Goal: Entertainment & Leisure: Consume media (video, audio)

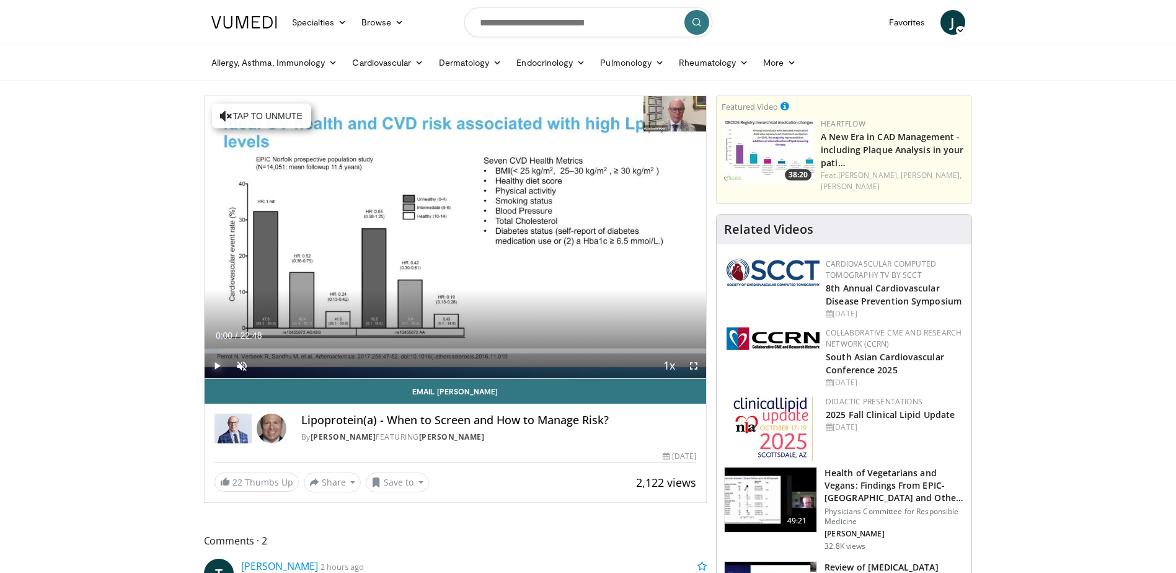
click at [217, 363] on span "Video Player" at bounding box center [217, 365] width 25 height 25
click at [240, 365] on span "Video Player" at bounding box center [241, 365] width 25 height 25
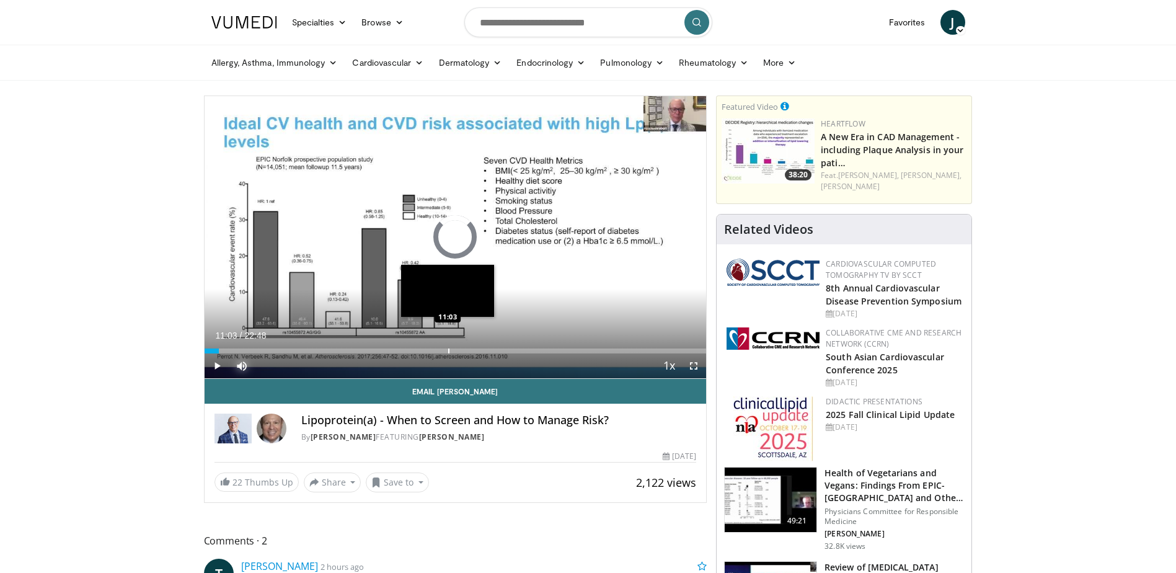
click at [448, 349] on div "Progress Bar" at bounding box center [448, 350] width 1 height 5
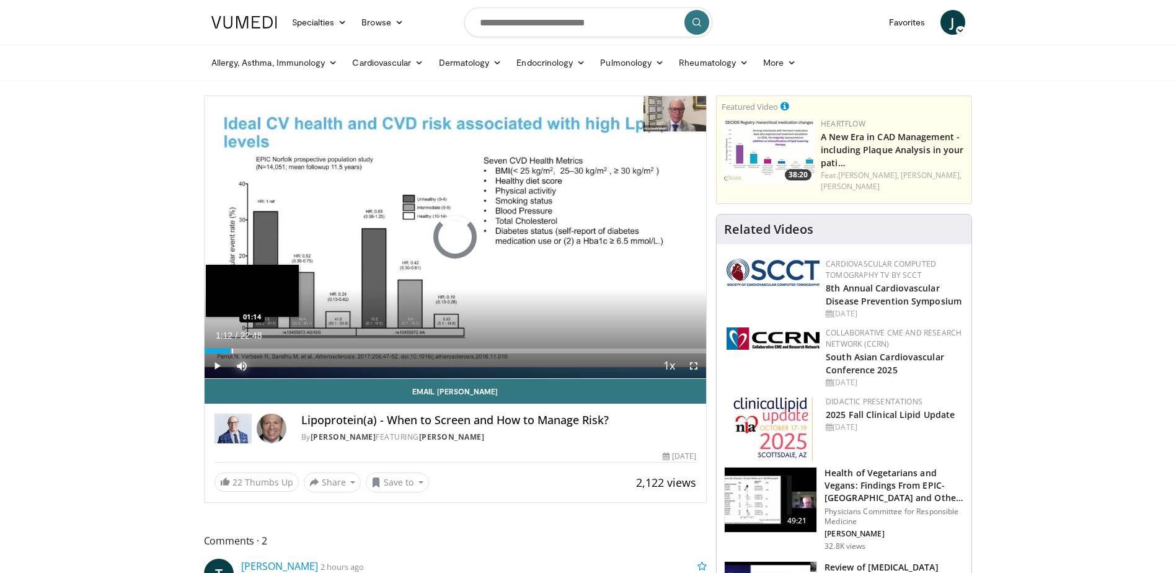
click at [232, 348] on div "Progress Bar" at bounding box center [232, 350] width 1 height 5
click at [214, 345] on div "Loaded : 0.00% 01:12 00:27" at bounding box center [456, 348] width 502 height 12
click at [209, 369] on span "Video Player" at bounding box center [217, 365] width 25 height 25
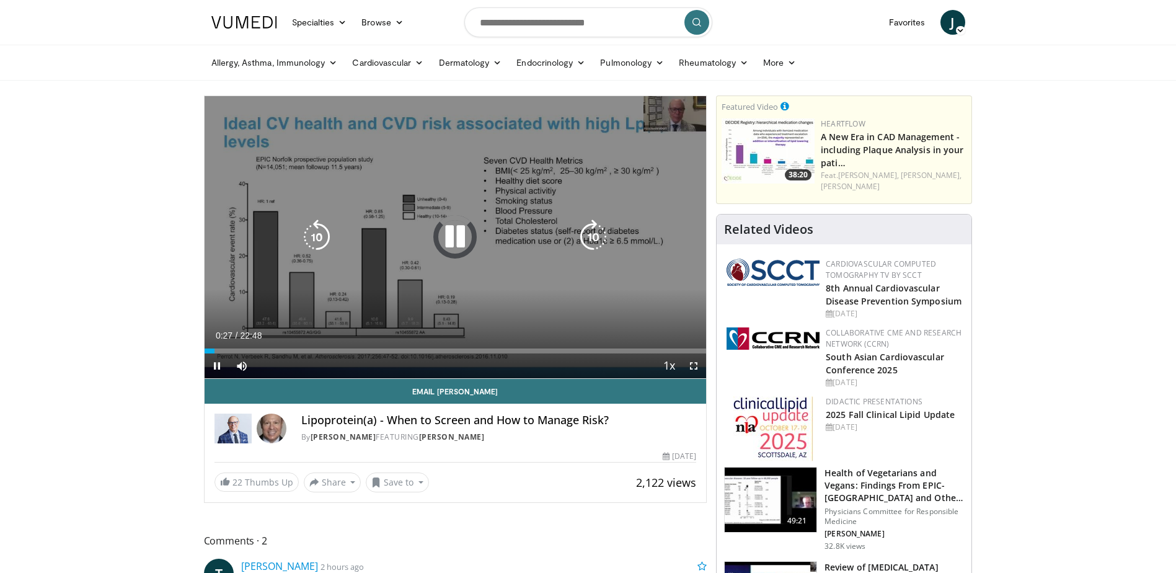
click at [596, 227] on icon "Video Player" at bounding box center [593, 236] width 35 height 35
click at [340, 237] on div "Video Player" at bounding box center [454, 236] width 301 height 25
click at [333, 232] on icon "Video Player" at bounding box center [316, 236] width 35 height 35
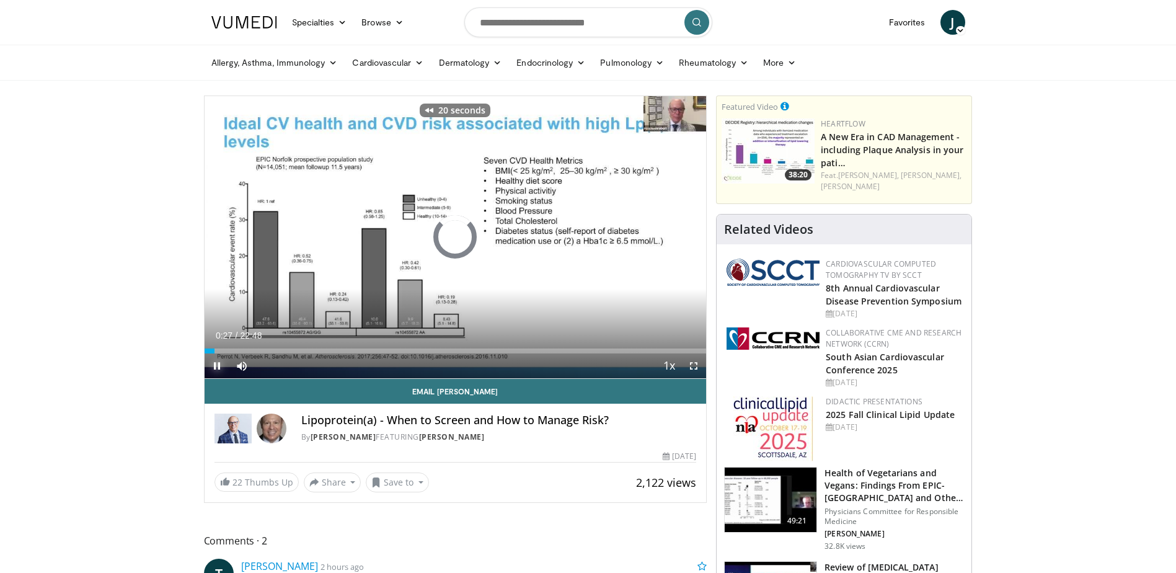
click at [216, 364] on span "Video Player" at bounding box center [217, 365] width 25 height 25
click at [245, 371] on span "Video Player" at bounding box center [241, 365] width 25 height 25
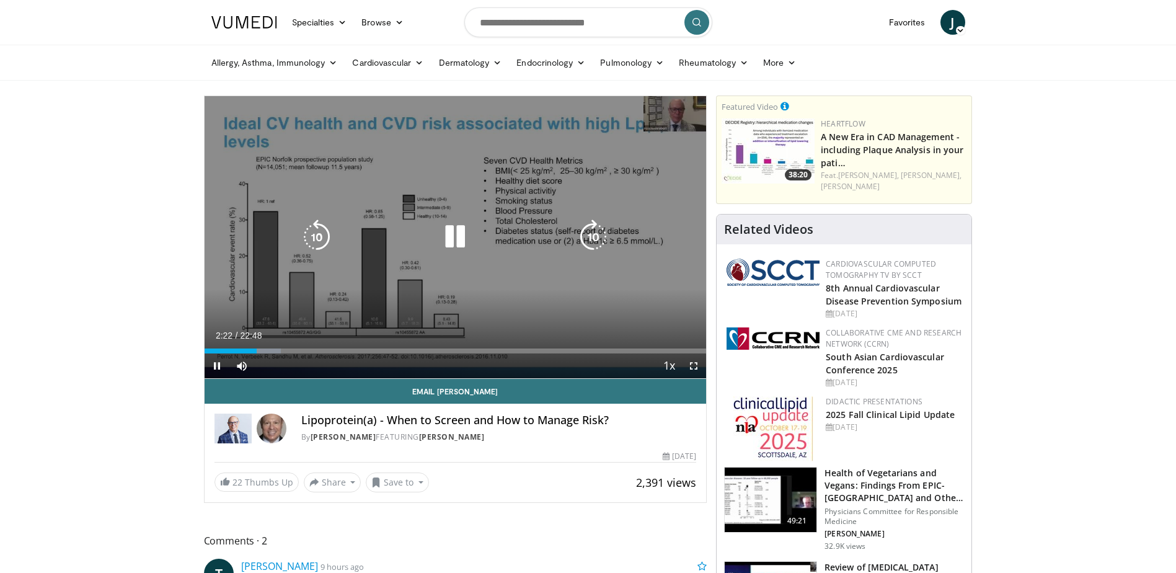
click at [458, 229] on icon "Video Player" at bounding box center [455, 236] width 35 height 35
